Goal: Task Accomplishment & Management: Complete application form

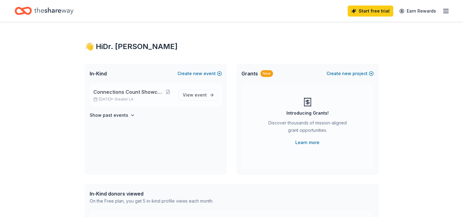
click at [122, 94] on span "Connections Count Showcase" at bounding box center [127, 91] width 69 height 7
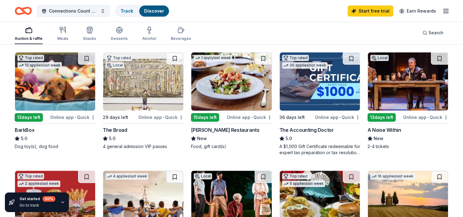
scroll to position [174, 0]
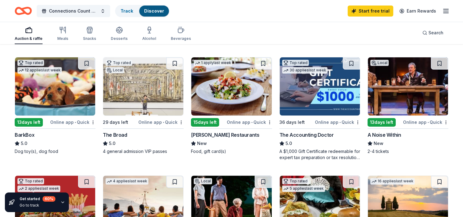
click at [156, 121] on div "Online app • Quick" at bounding box center [160, 122] width 45 height 8
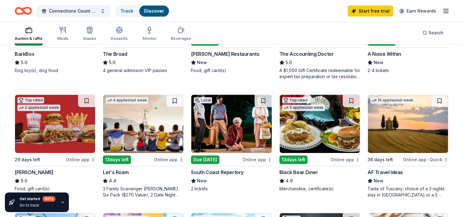
scroll to position [255, 0]
click at [252, 156] on div "Online app" at bounding box center [257, 160] width 30 height 8
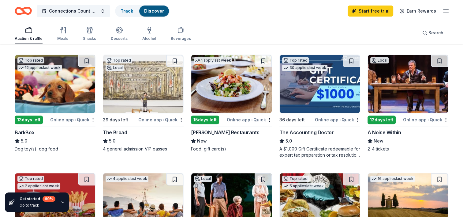
scroll to position [165, 0]
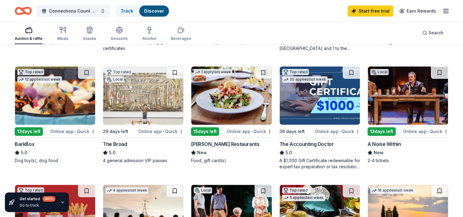
click at [413, 131] on div "Online app • Quick" at bounding box center [425, 131] width 45 height 8
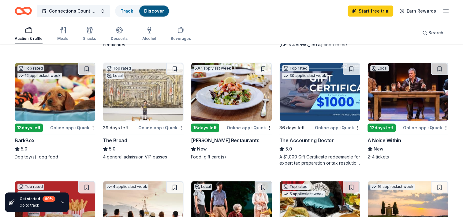
scroll to position [168, 0]
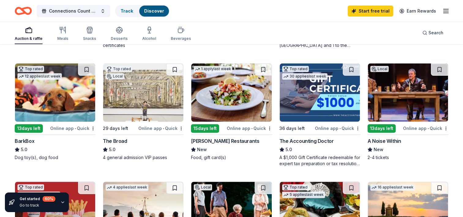
click at [253, 126] on div "Online app • Quick" at bounding box center [249, 128] width 45 height 8
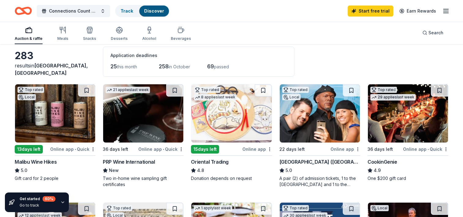
scroll to position [29, 0]
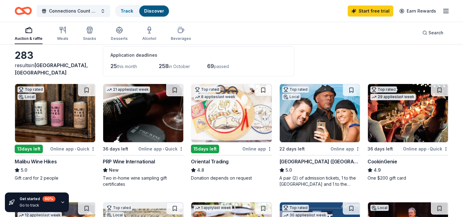
click at [413, 147] on div "Online app • Quick" at bounding box center [425, 149] width 45 height 8
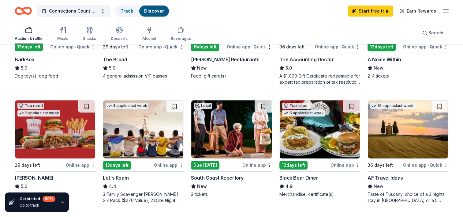
scroll to position [250, 0]
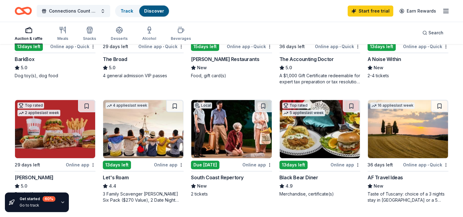
click at [343, 165] on div "Online app" at bounding box center [346, 165] width 30 height 8
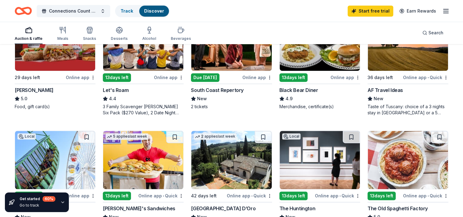
scroll to position [338, 0]
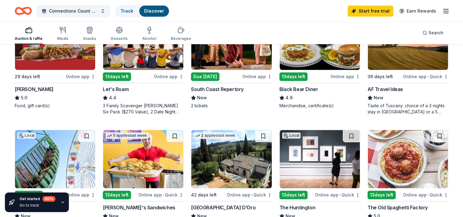
click at [422, 192] on div "Online app • Quick" at bounding box center [425, 195] width 45 height 8
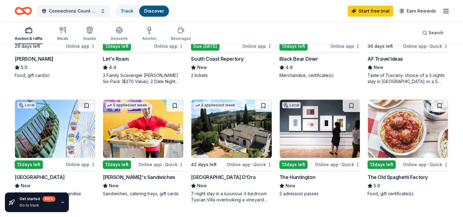
scroll to position [362, 0]
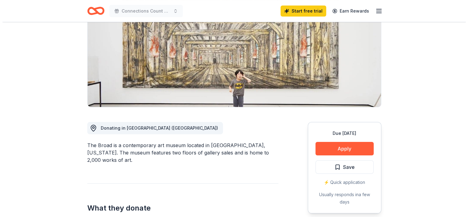
scroll to position [82, 0]
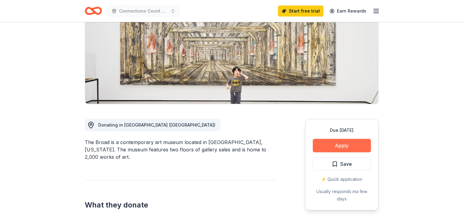
click at [340, 147] on button "Apply" at bounding box center [342, 145] width 58 height 13
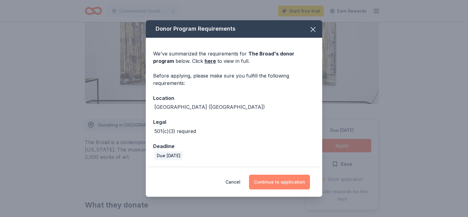
click at [281, 181] on button "Continue to application" at bounding box center [279, 182] width 61 height 15
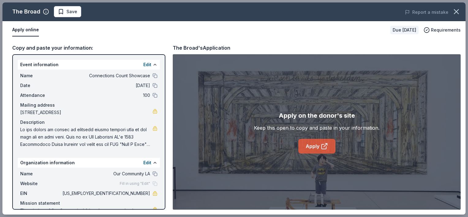
click at [307, 142] on link "Apply" at bounding box center [316, 146] width 37 height 15
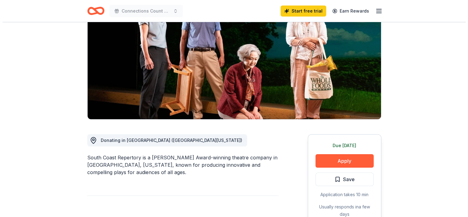
scroll to position [68, 0]
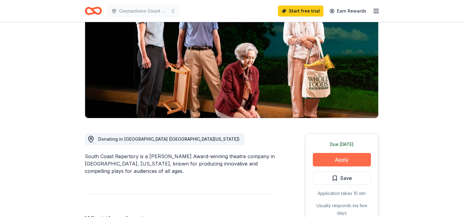
click at [336, 159] on button "Apply" at bounding box center [342, 159] width 58 height 13
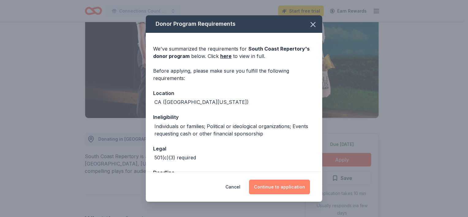
click at [283, 185] on button "Continue to application" at bounding box center [279, 186] width 61 height 15
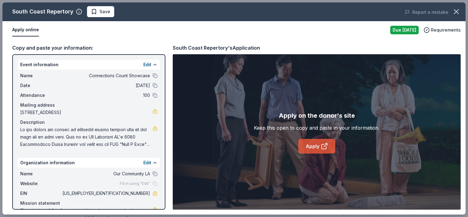
click at [316, 145] on link "Apply" at bounding box center [316, 146] width 37 height 15
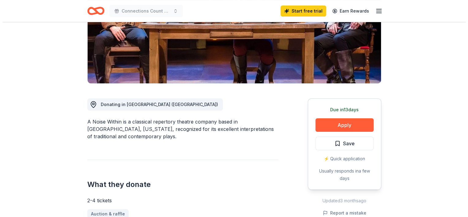
scroll to position [103, 0]
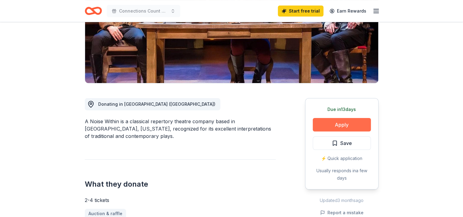
click at [334, 124] on button "Apply" at bounding box center [342, 124] width 58 height 13
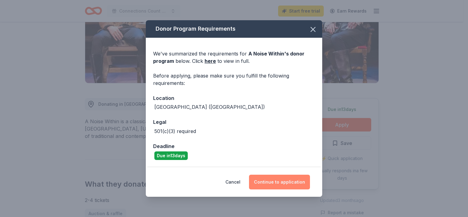
click at [278, 178] on button "Continue to application" at bounding box center [279, 182] width 61 height 15
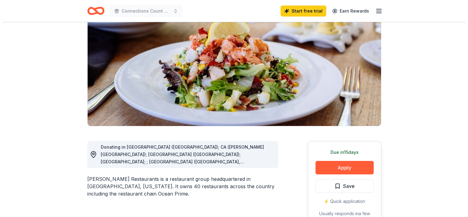
scroll to position [61, 0]
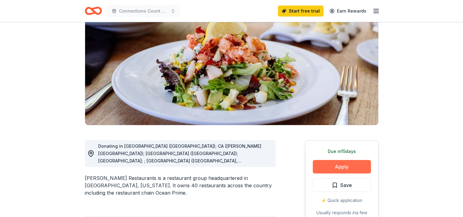
click at [331, 168] on button "Apply" at bounding box center [342, 166] width 58 height 13
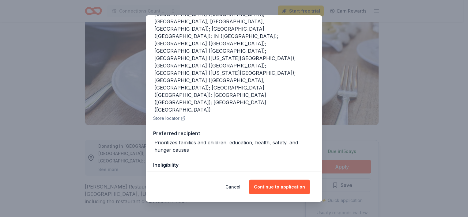
scroll to position [114, 0]
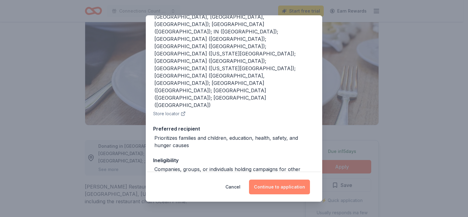
click at [270, 181] on button "Continue to application" at bounding box center [279, 186] width 61 height 15
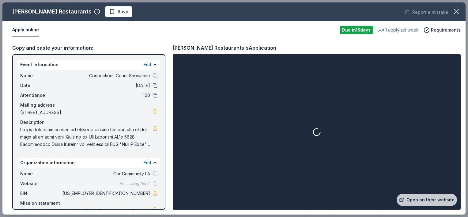
scroll to position [27, 0]
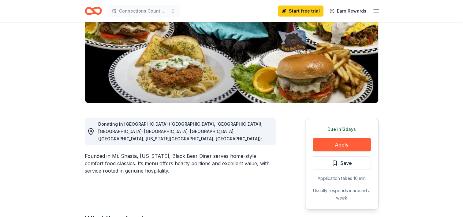
scroll to position [83, 0]
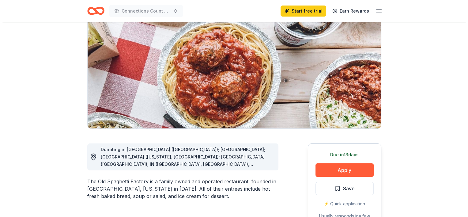
scroll to position [61, 0]
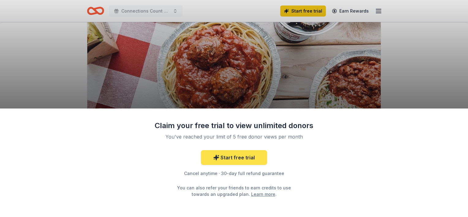
click at [212, 160] on link "Start free trial" at bounding box center [234, 157] width 66 height 15
